Goal: Communication & Community: Answer question/provide support

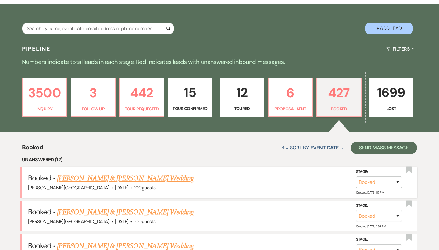
scroll to position [11, 0]
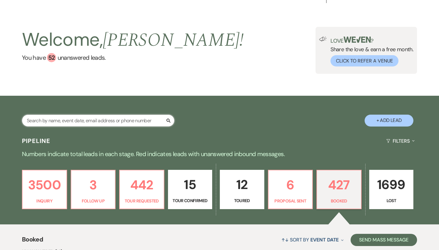
click at [85, 122] on input "text" at bounding box center [98, 121] width 152 height 12
type input "gal"
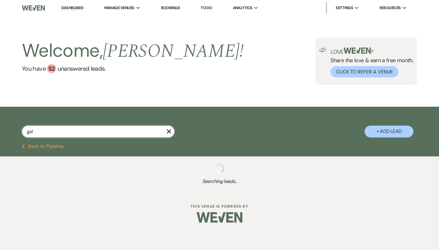
select select "2"
select select "8"
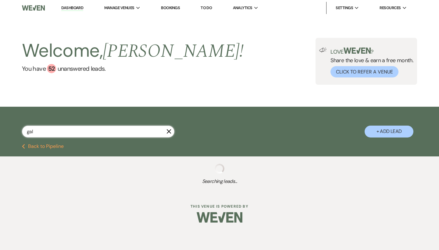
select select "8"
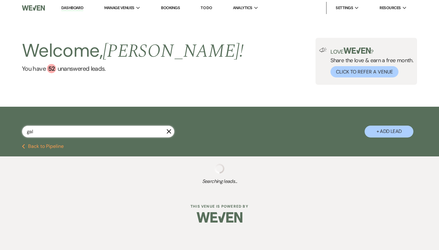
select select "2"
select select "8"
select select "2"
select select "8"
select select "2"
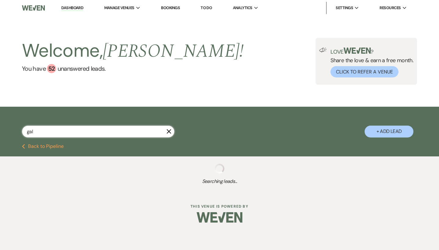
select select "8"
select select "2"
select select "8"
select select "2"
select select "8"
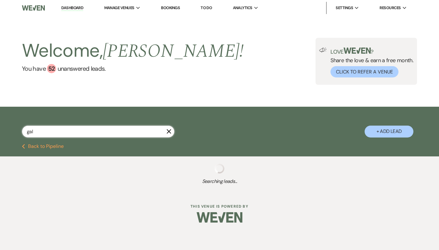
select select "2"
select select "8"
select select "2"
select select "8"
select select "2"
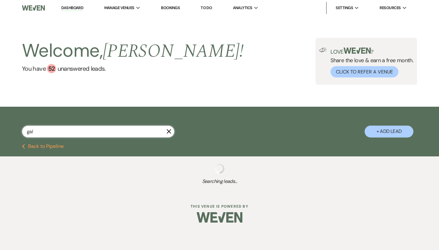
select select "8"
select select "2"
select select "8"
select select "2"
select select "8"
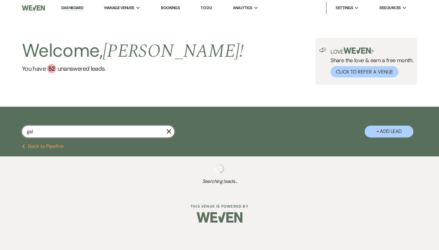
select select "2"
select select "8"
select select "2"
select select "8"
select select "2"
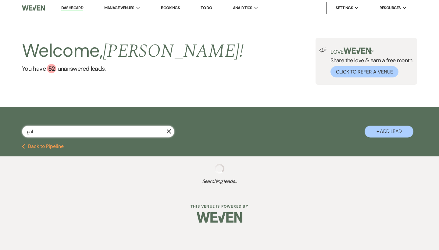
select select "8"
select select "2"
select select "8"
select select "2"
select select "8"
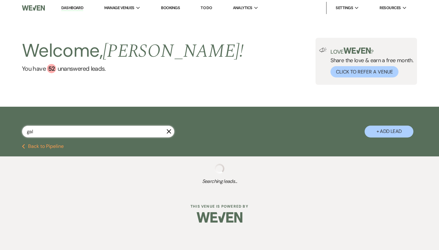
select select "2"
select select "8"
select select "2"
type input "gallagh"
select select "8"
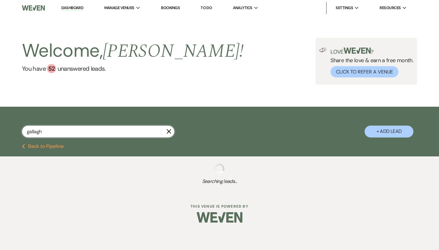
select select "8"
select select "2"
select select "8"
select select "2"
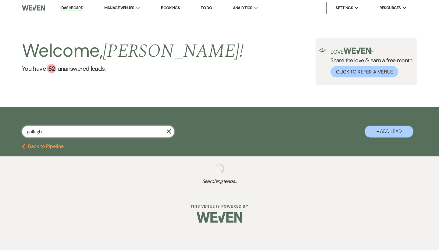
select select "8"
select select "2"
select select "8"
select select "2"
select select "8"
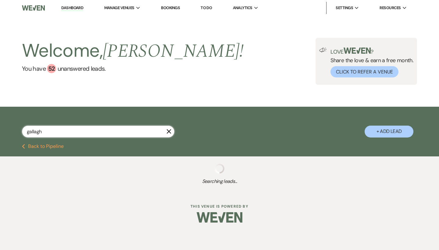
select select "8"
select select "2"
select select "8"
select select "2"
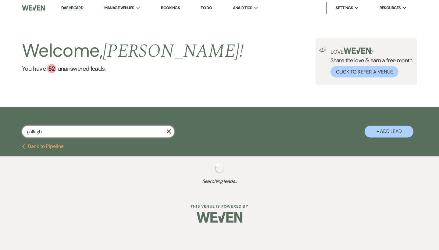
select select "8"
select select "2"
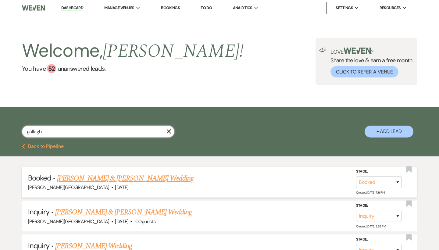
type input "gallagh"
click at [142, 177] on link "[PERSON_NAME] & [PERSON_NAME] Wedding" at bounding box center [125, 178] width 136 height 11
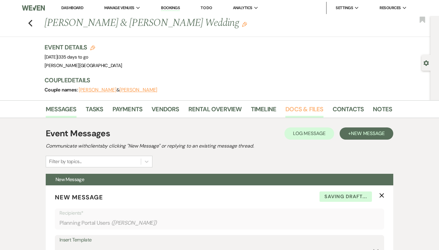
click at [303, 109] on link "Docs & Files" at bounding box center [304, 110] width 38 height 13
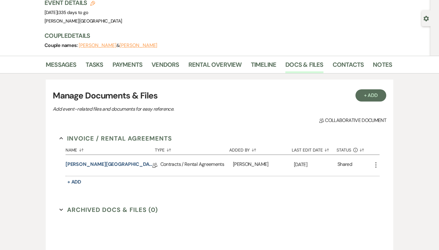
scroll to position [63, 0]
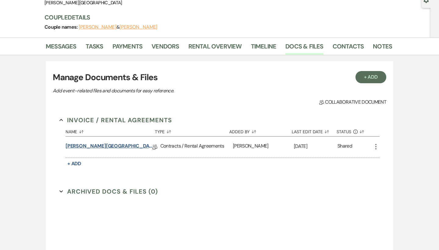
click at [115, 146] on link "[PERSON_NAME][GEOGRAPHIC_DATA] Contract (All-Inclusive)" at bounding box center [108, 146] width 87 height 9
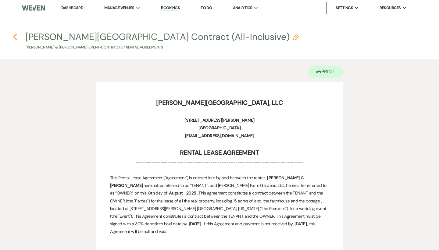
click at [15, 35] on use "button" at bounding box center [15, 36] width 4 height 7
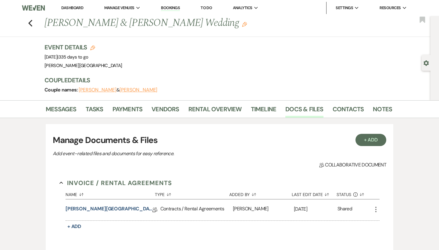
scroll to position [63, 0]
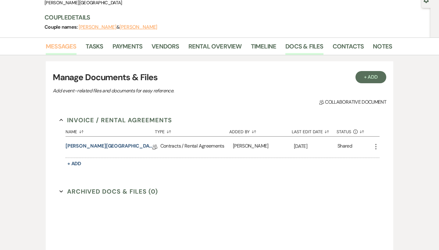
click at [58, 49] on link "Messages" at bounding box center [61, 47] width 31 height 13
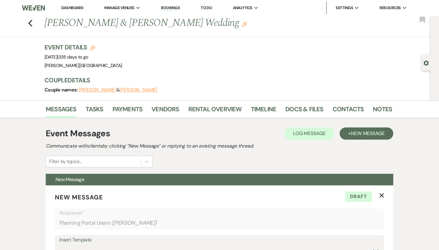
click at [72, 8] on link "Dashboard" at bounding box center [72, 7] width 22 height 5
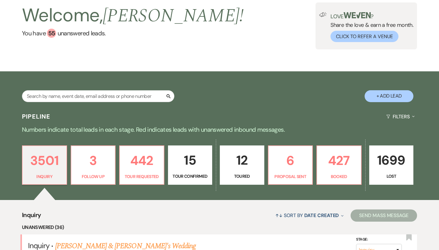
scroll to position [42, 0]
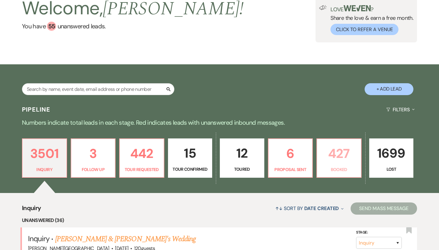
click at [336, 153] on p "427" at bounding box center [338, 153] width 37 height 20
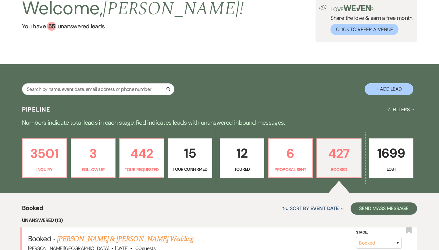
click at [336, 153] on p "427" at bounding box center [338, 153] width 37 height 20
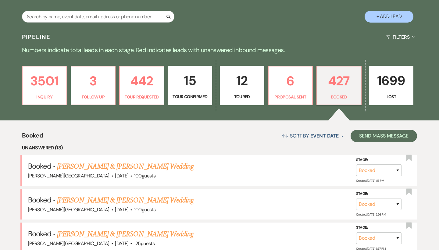
scroll to position [254, 0]
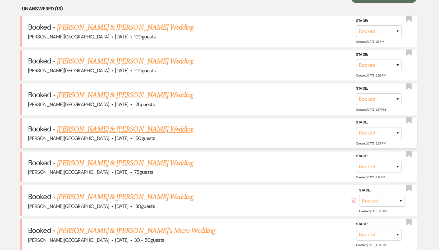
click at [125, 127] on link "[PERSON_NAME] & [PERSON_NAME] Wedding" at bounding box center [125, 129] width 136 height 11
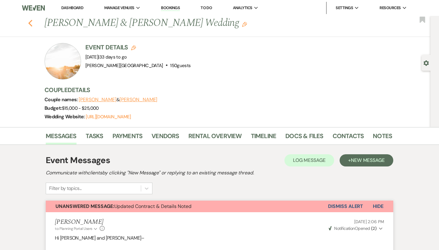
click at [29, 23] on use "button" at bounding box center [30, 23] width 4 height 7
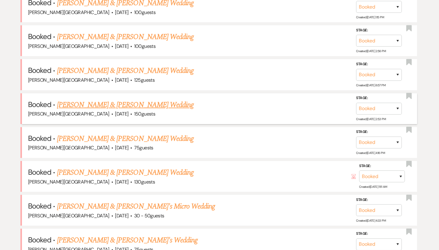
scroll to position [279, 0]
click at [106, 102] on link "[PERSON_NAME] & [PERSON_NAME] Wedding" at bounding box center [125, 104] width 136 height 11
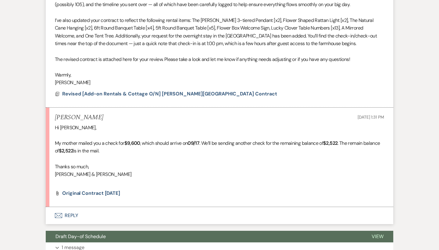
scroll to position [277, 0]
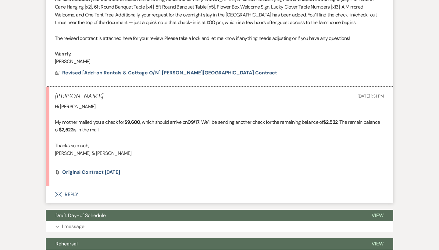
click at [70, 187] on button "Envelope Reply" at bounding box center [219, 194] width 347 height 17
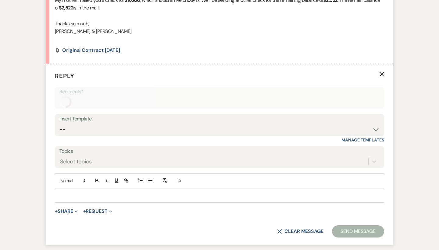
scroll to position [424, 0]
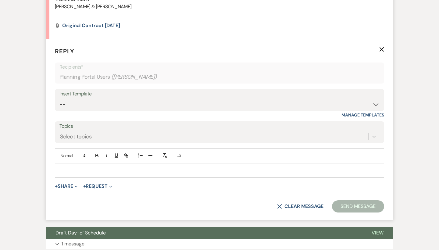
click at [78, 167] on p at bounding box center [219, 170] width 319 height 7
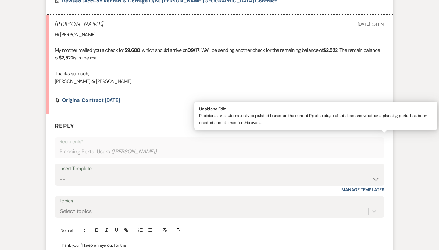
scroll to position [435, 0]
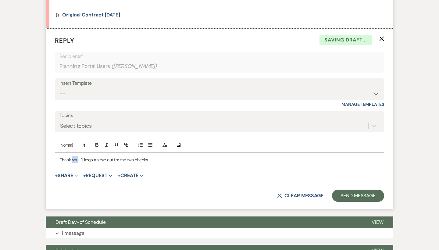
drag, startPoint x: 78, startPoint y: 154, endPoint x: 72, endPoint y: 154, distance: 5.8
click at [72, 156] on p "Thank you! I'll keep an eye out for the two checks." at bounding box center [219, 159] width 319 height 7
click at [174, 156] on p "Thank for the heads up! I'll keep an eye out for the two checks." at bounding box center [219, 159] width 319 height 7
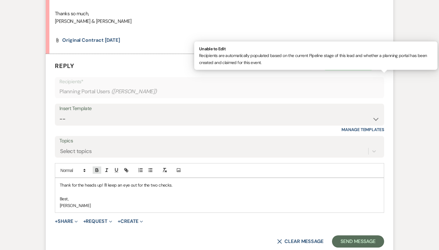
scroll to position [414, 0]
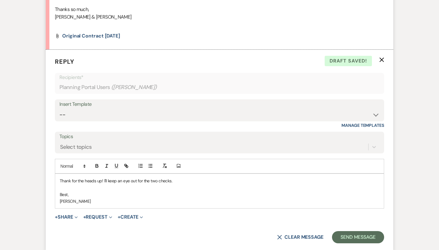
click at [60, 177] on p "Thank for the heads up! I'll keep an eye out for the two checks." at bounding box center [219, 180] width 319 height 7
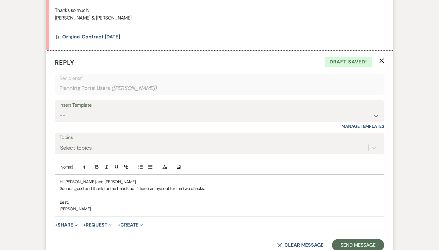
scroll to position [414, 0]
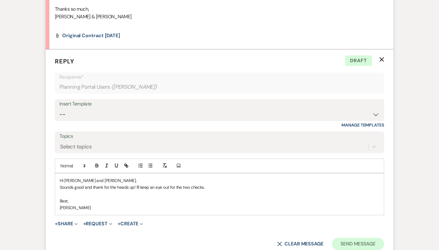
click at [343, 225] on button "Send Message" at bounding box center [358, 244] width 52 height 12
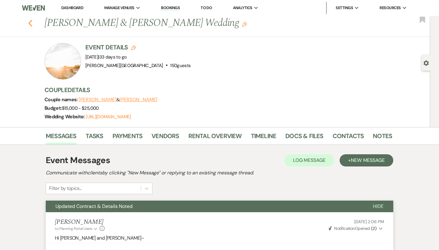
scroll to position [0, 0]
click at [30, 21] on use "button" at bounding box center [30, 23] width 4 height 7
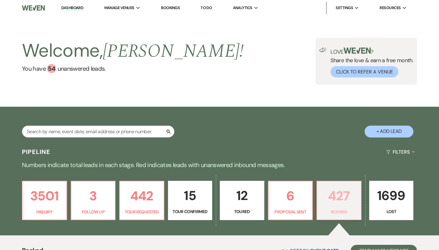
click at [331, 190] on p "427" at bounding box center [338, 195] width 37 height 20
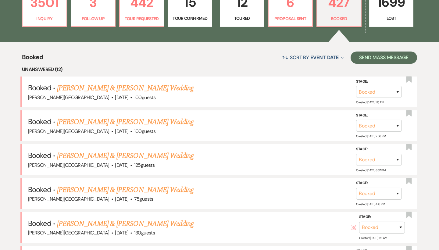
scroll to position [194, 0]
